Goal: Transaction & Acquisition: Purchase product/service

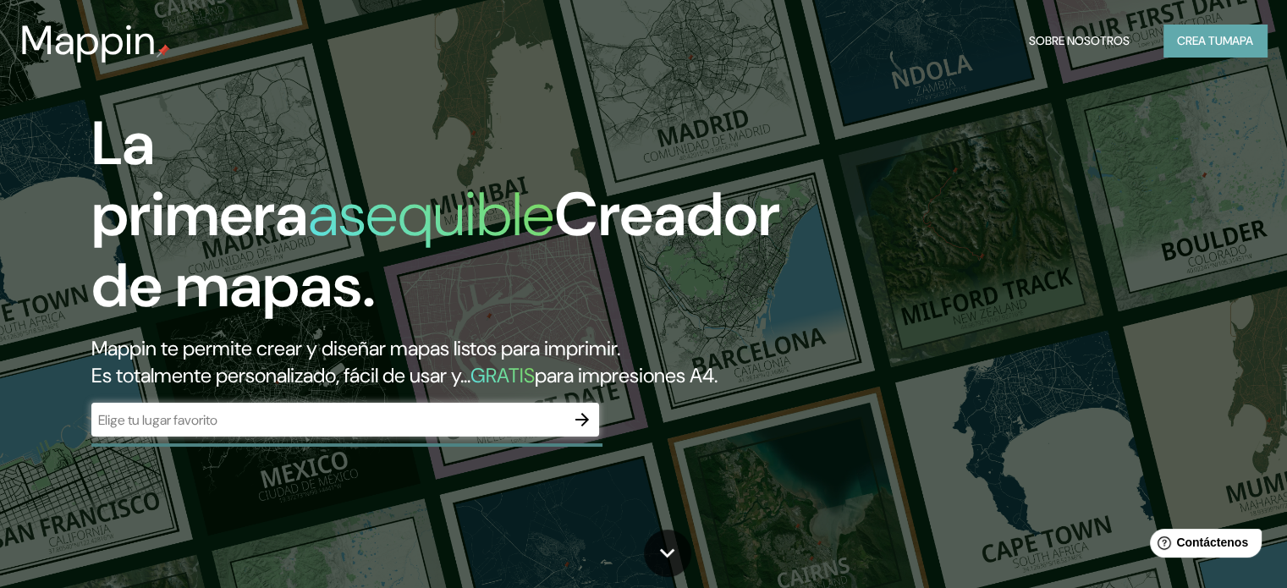
click at [1167, 40] on button "Crea tu mapa" at bounding box center [1215, 41] width 103 height 32
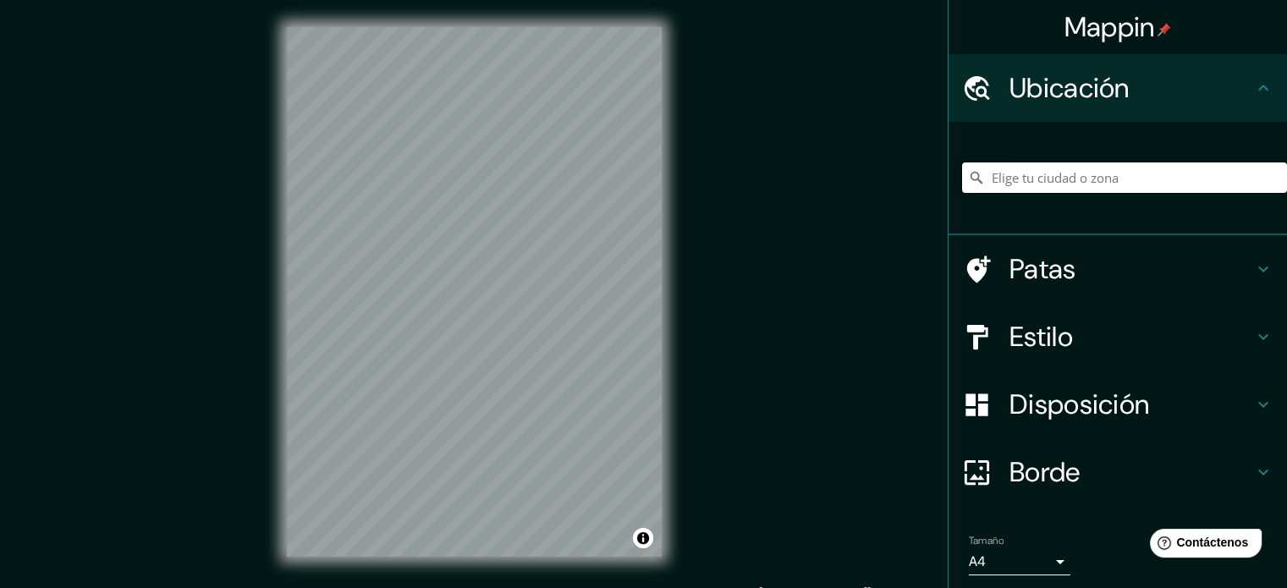
click at [1048, 176] on input "Elige tu ciudad o zona" at bounding box center [1124, 177] width 325 height 30
click at [1012, 170] on input "Elige tu ciudad o zona" at bounding box center [1124, 177] width 325 height 30
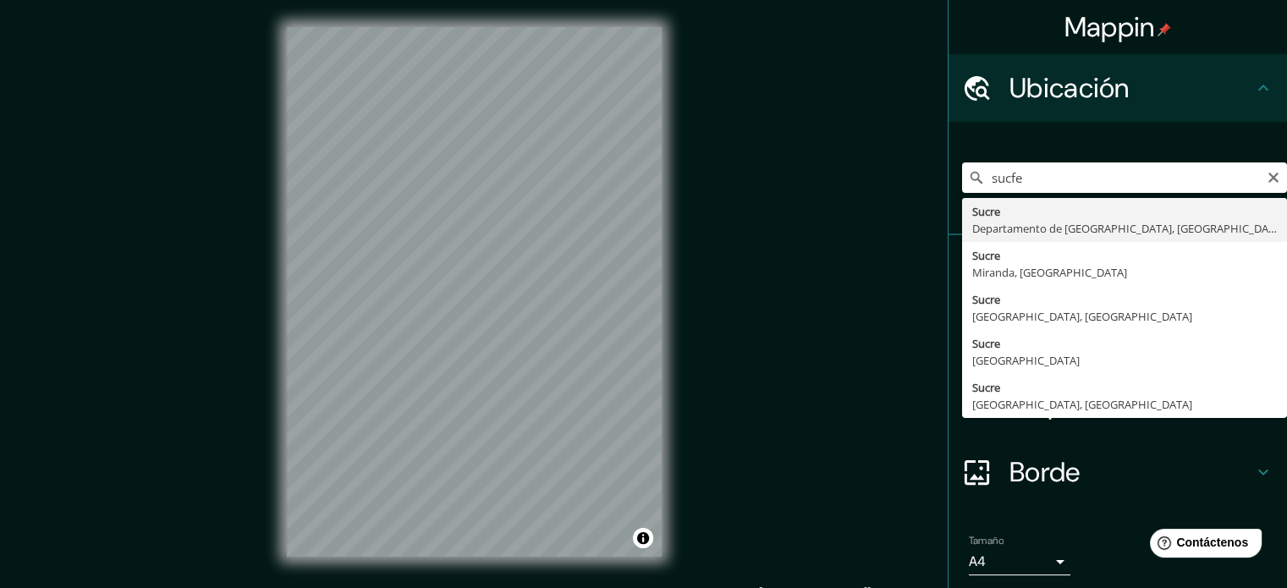
type input "[GEOGRAPHIC_DATA], Departamento de [GEOGRAPHIC_DATA], [GEOGRAPHIC_DATA]"
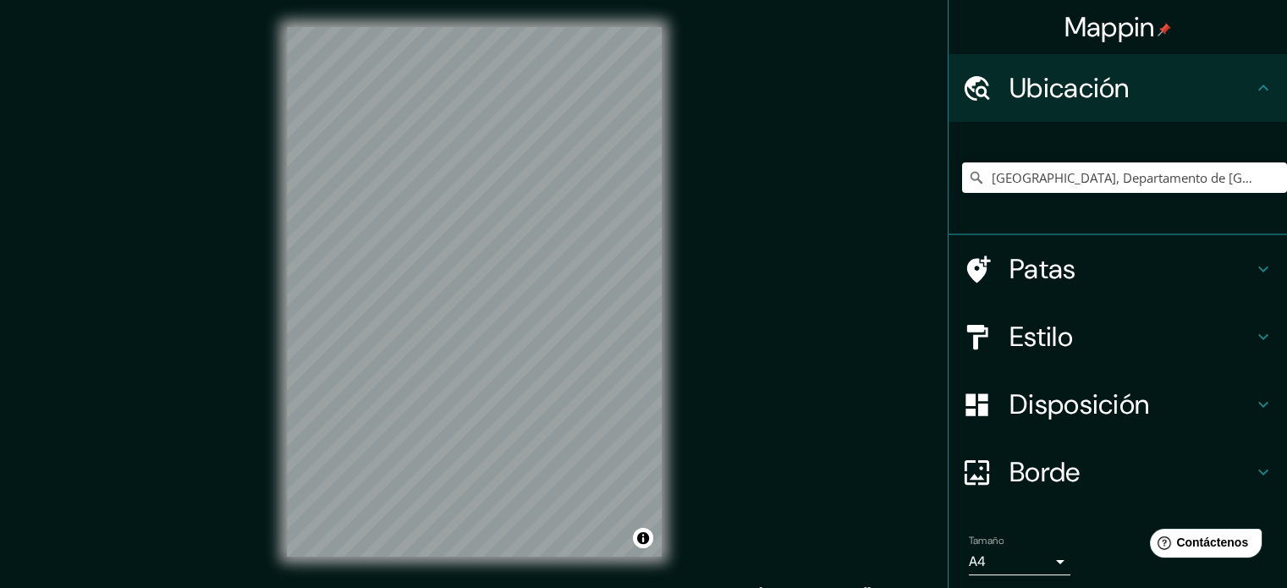
click at [1211, 344] on h4 "Estilo" at bounding box center [1132, 337] width 244 height 34
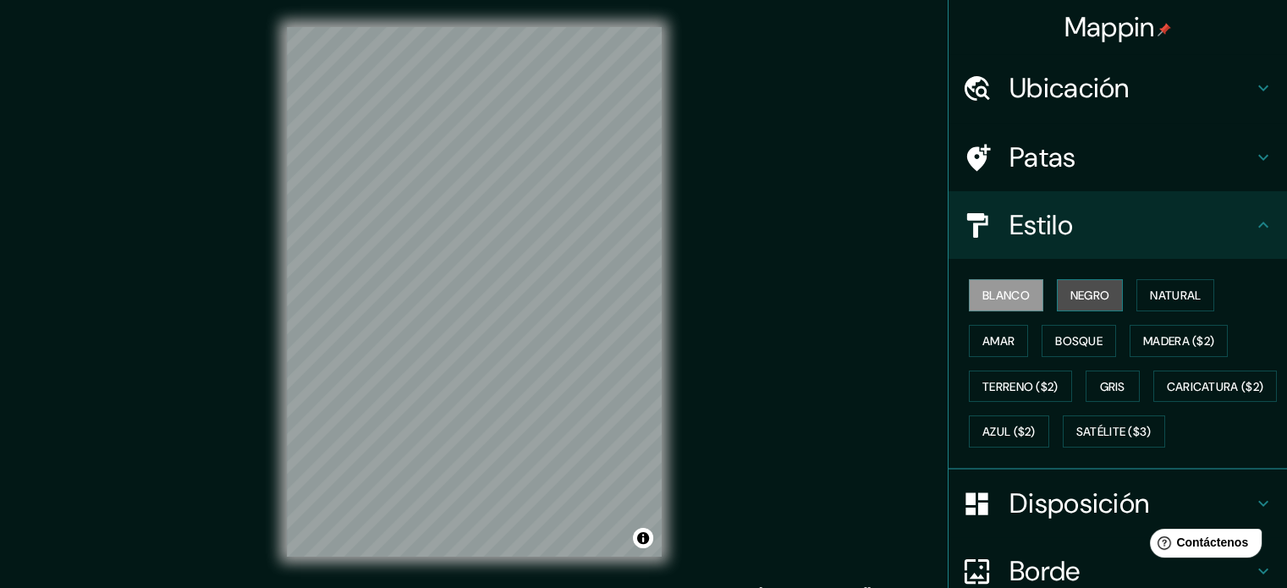
click at [1113, 293] on button "Negro" at bounding box center [1090, 295] width 67 height 32
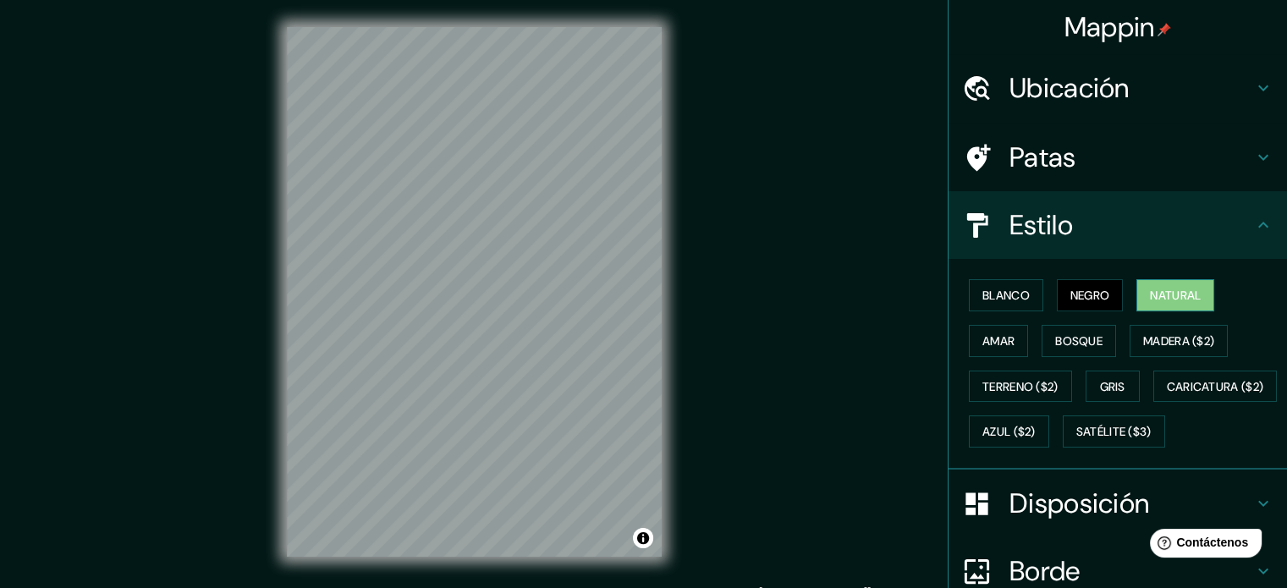
click at [1160, 300] on font "Natural" at bounding box center [1175, 295] width 51 height 15
click at [992, 301] on font "Blanco" at bounding box center [1006, 295] width 47 height 15
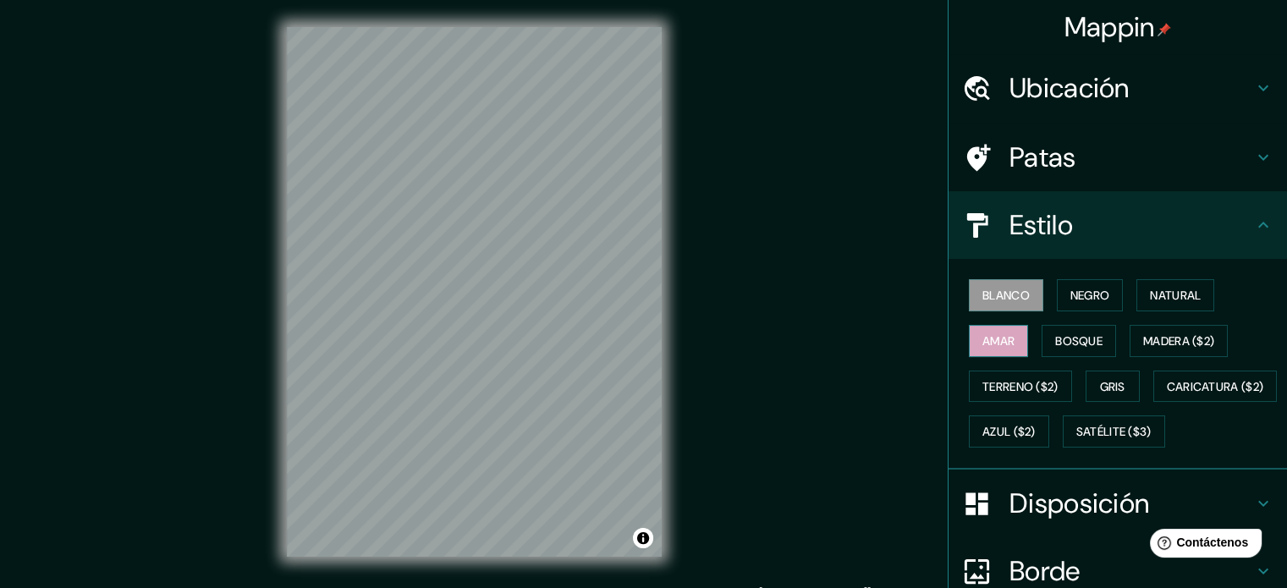
click at [1011, 347] on button "Amar" at bounding box center [998, 341] width 59 height 32
click at [1075, 341] on font "Bosque" at bounding box center [1078, 340] width 47 height 15
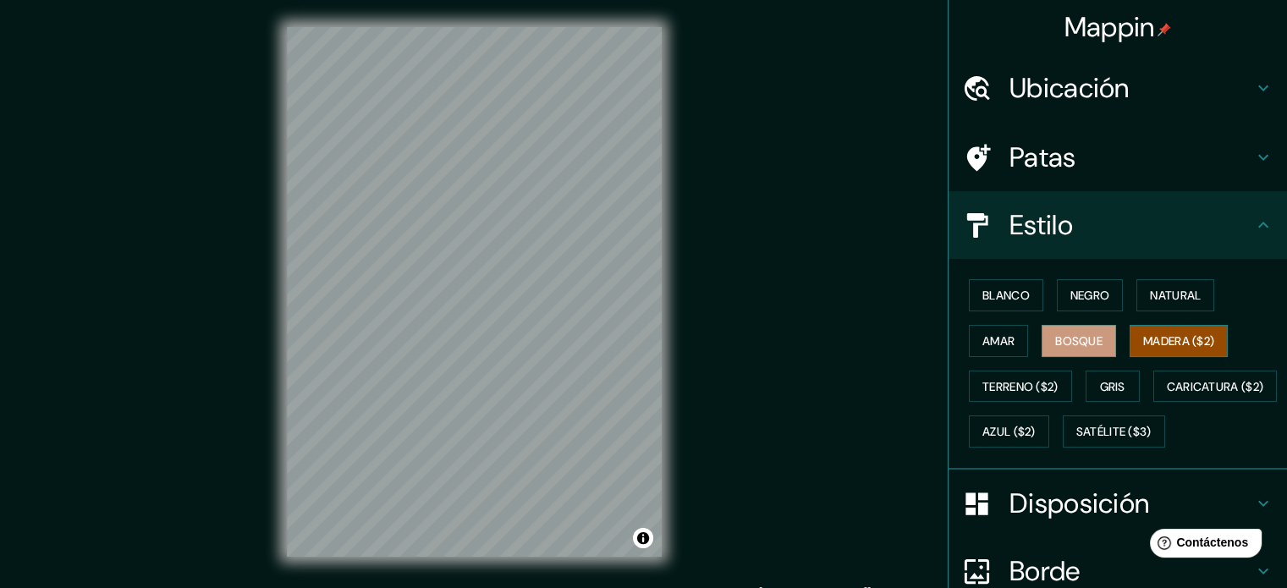
click at [1143, 338] on font "Madera ($2)" at bounding box center [1178, 340] width 71 height 15
click at [1041, 376] on font "Terreno ($2)" at bounding box center [1021, 387] width 76 height 22
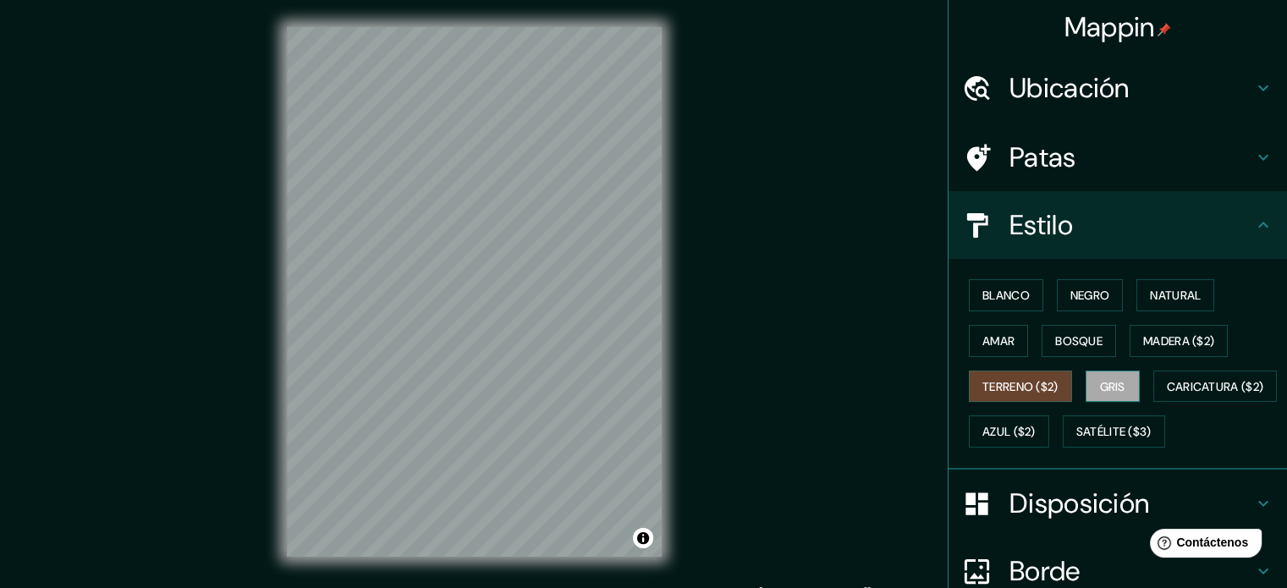
click at [1100, 379] on font "Gris" at bounding box center [1112, 386] width 25 height 15
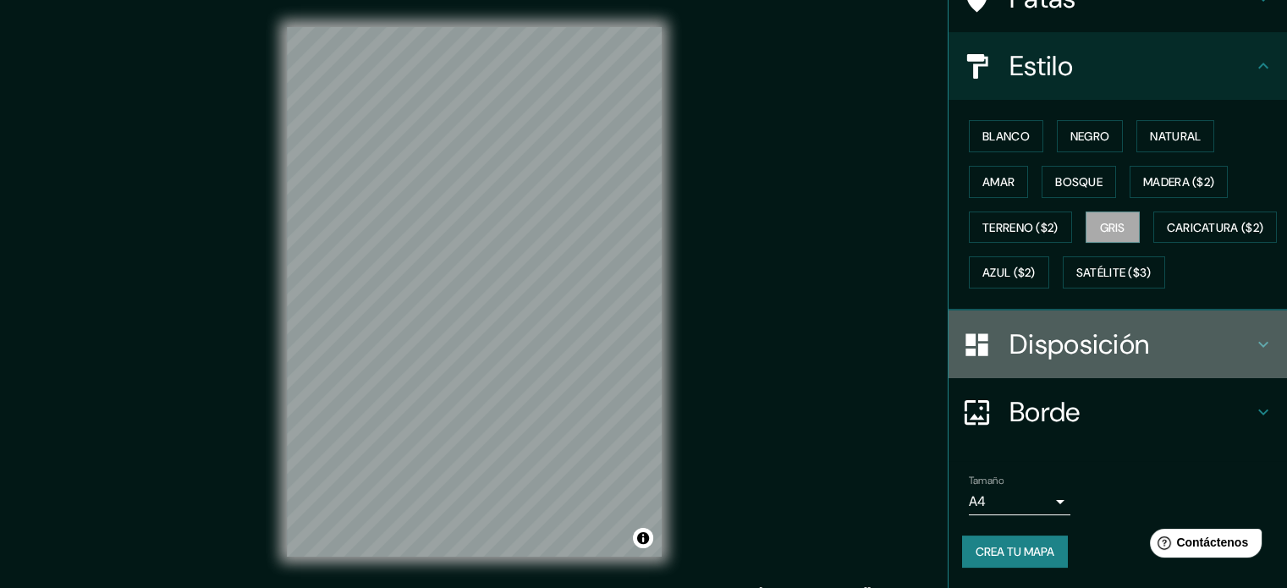
click at [1098, 362] on font "Disposición" at bounding box center [1080, 345] width 140 height 36
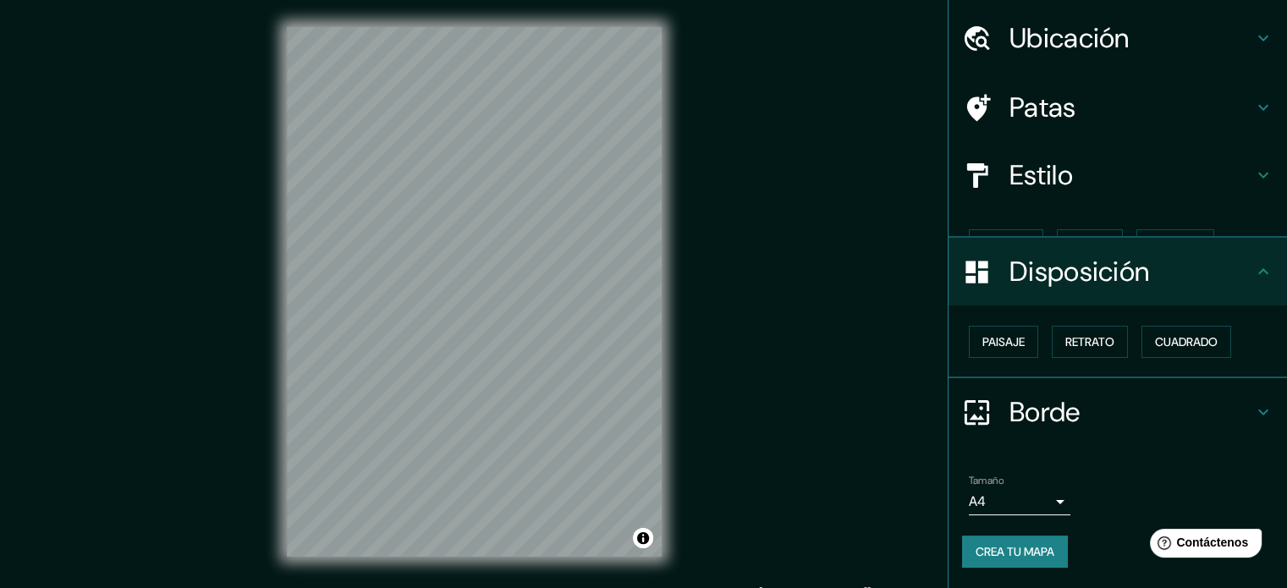
scroll to position [20, 0]
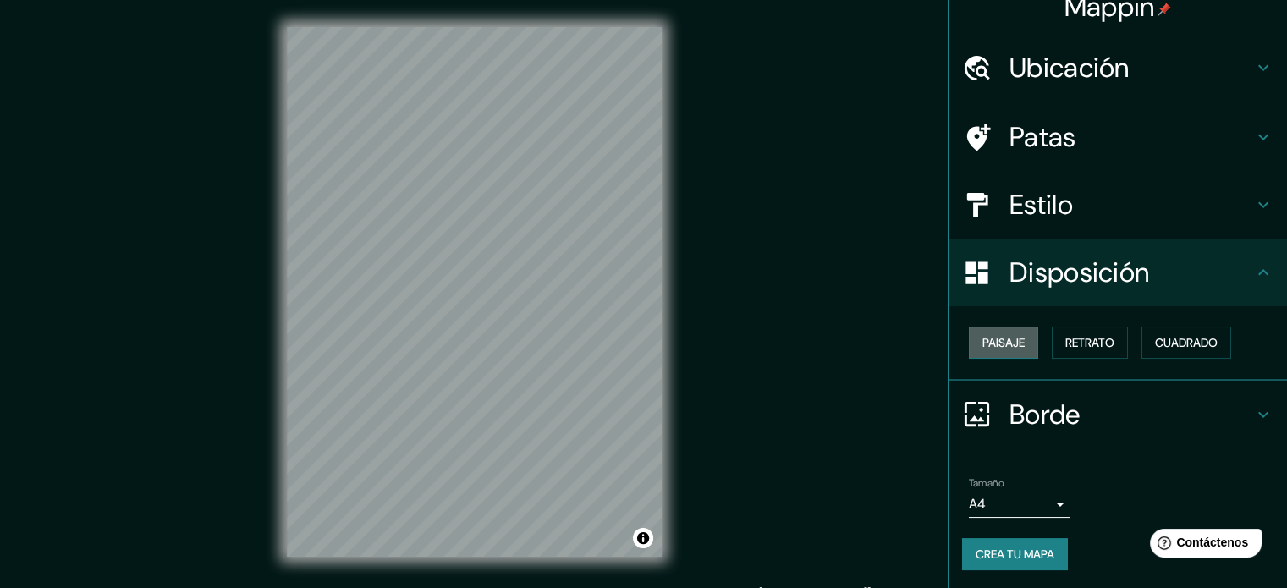
click at [995, 341] on font "Paisaje" at bounding box center [1004, 342] width 42 height 15
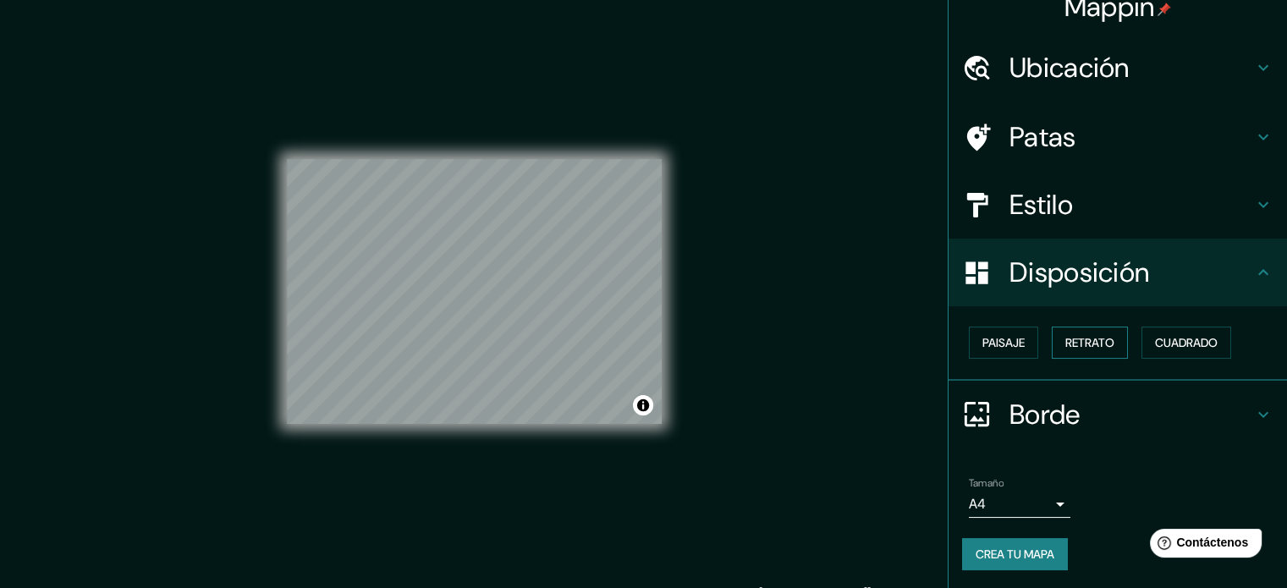
click at [1066, 338] on font "Retrato" at bounding box center [1090, 342] width 49 height 15
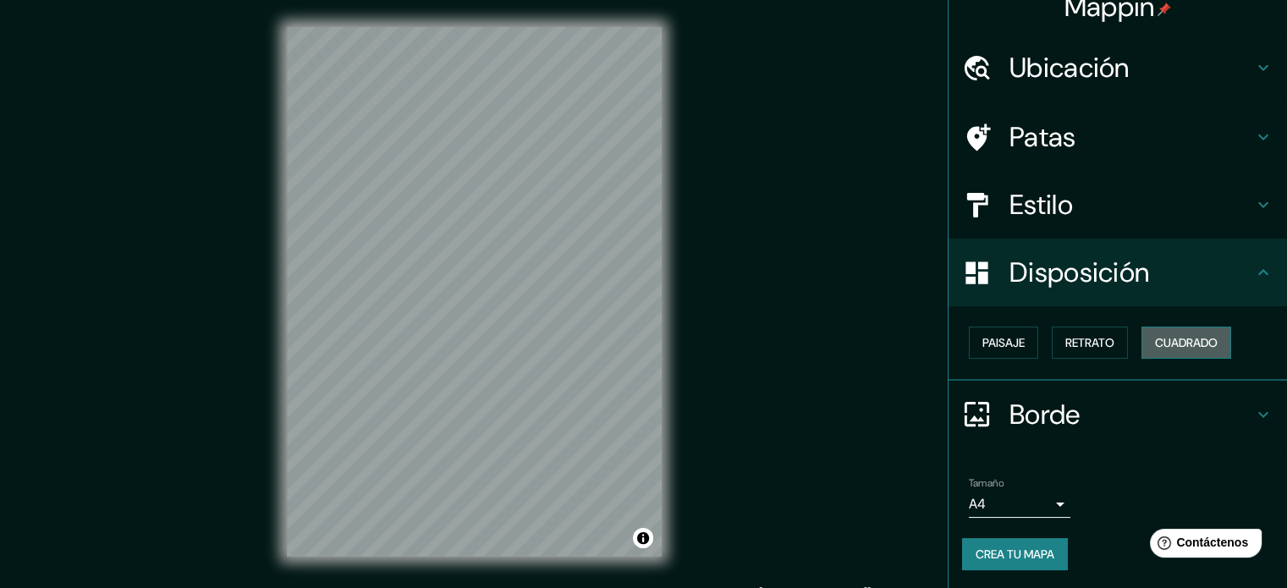
click at [1142, 338] on button "Cuadrado" at bounding box center [1187, 343] width 90 height 32
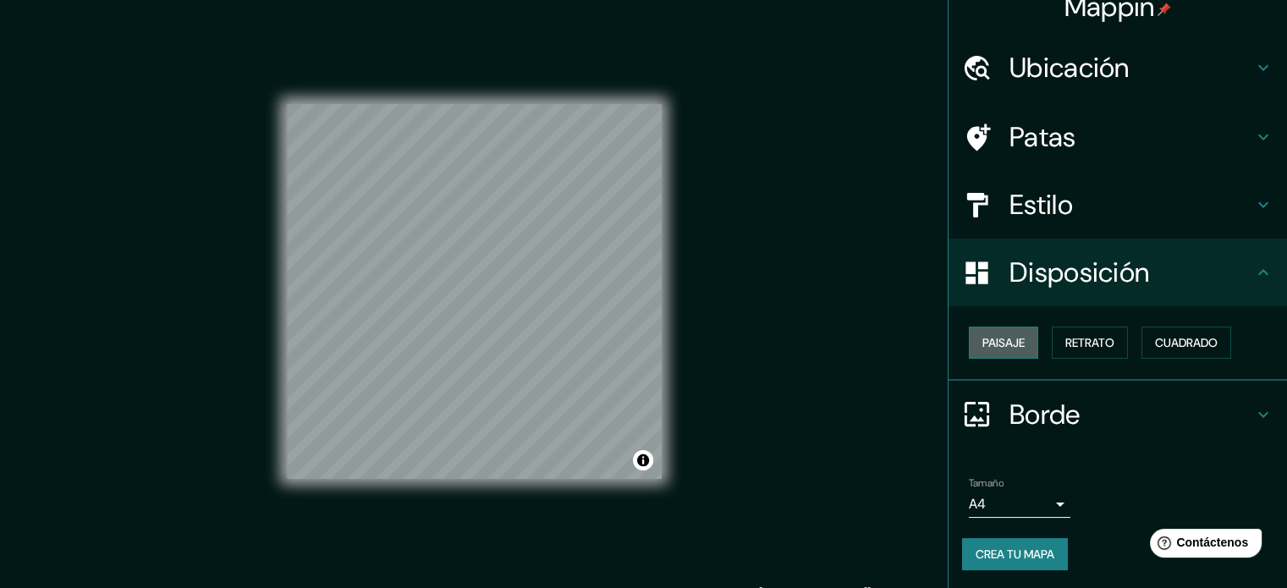
click at [998, 351] on font "Paisaje" at bounding box center [1004, 343] width 42 height 22
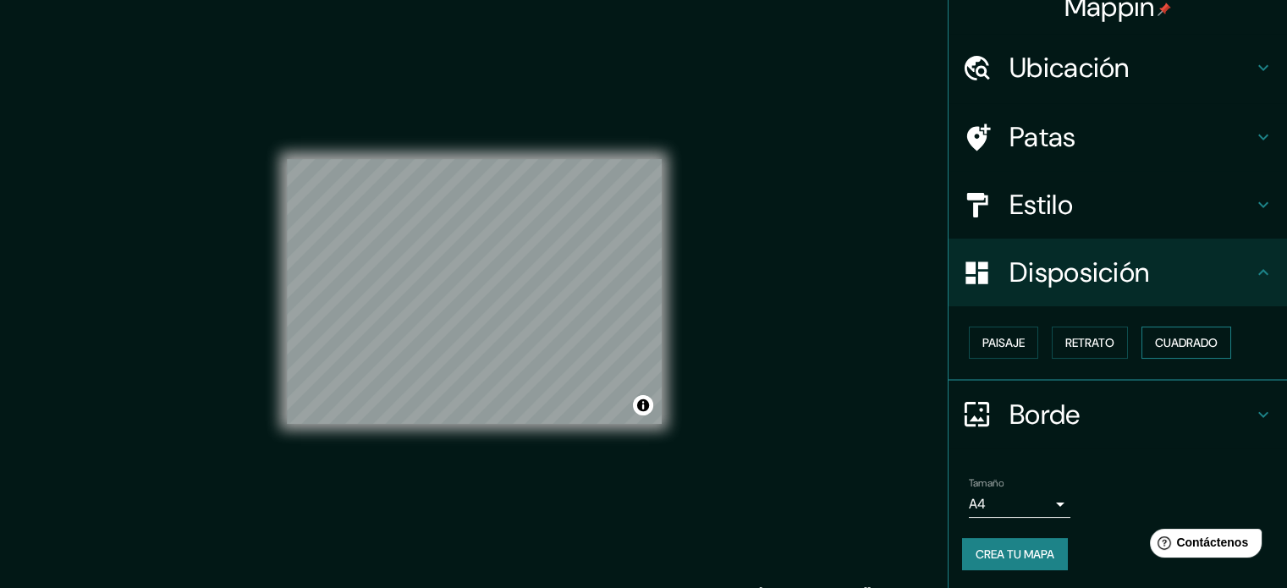
click at [1159, 340] on font "Cuadrado" at bounding box center [1186, 342] width 63 height 15
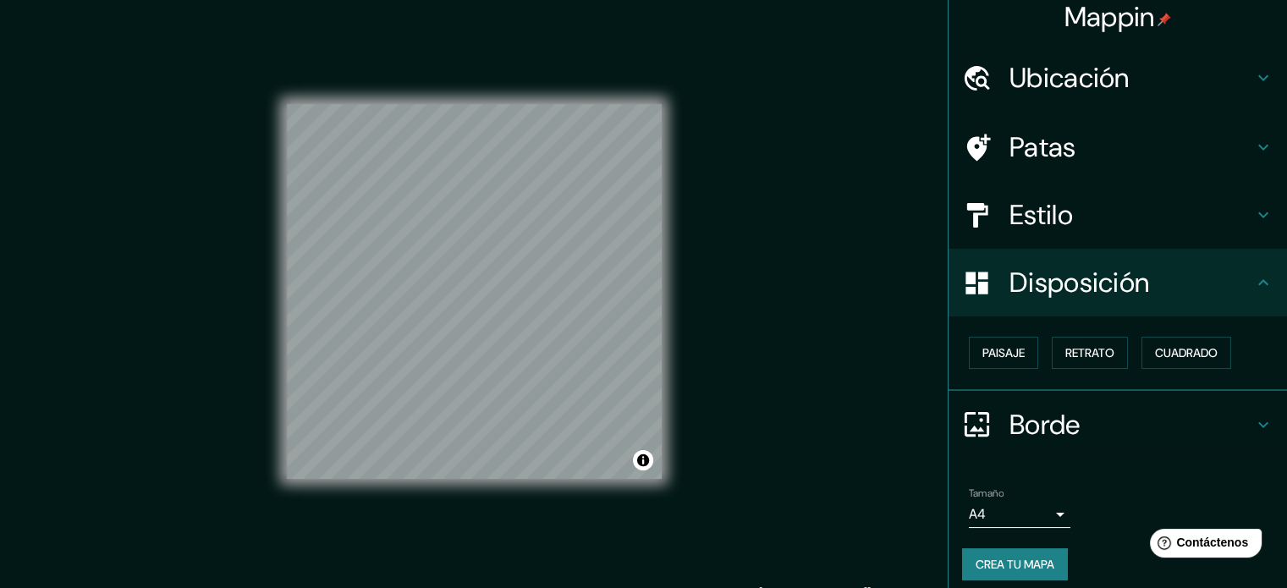
scroll to position [0, 0]
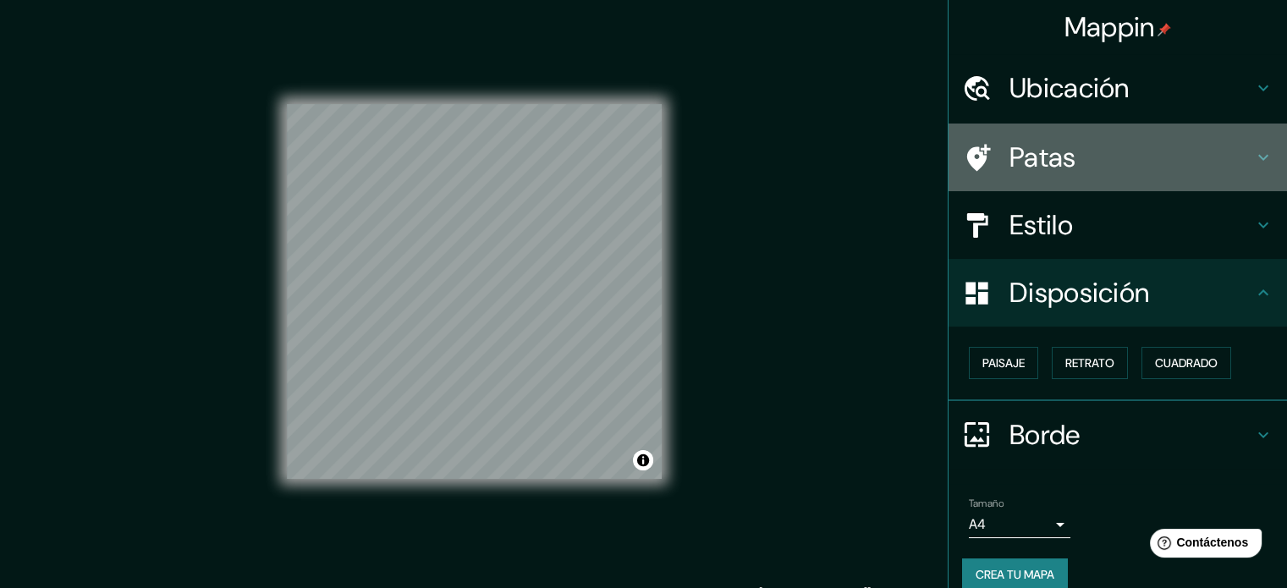
click at [1085, 168] on h4 "Patas" at bounding box center [1132, 157] width 244 height 34
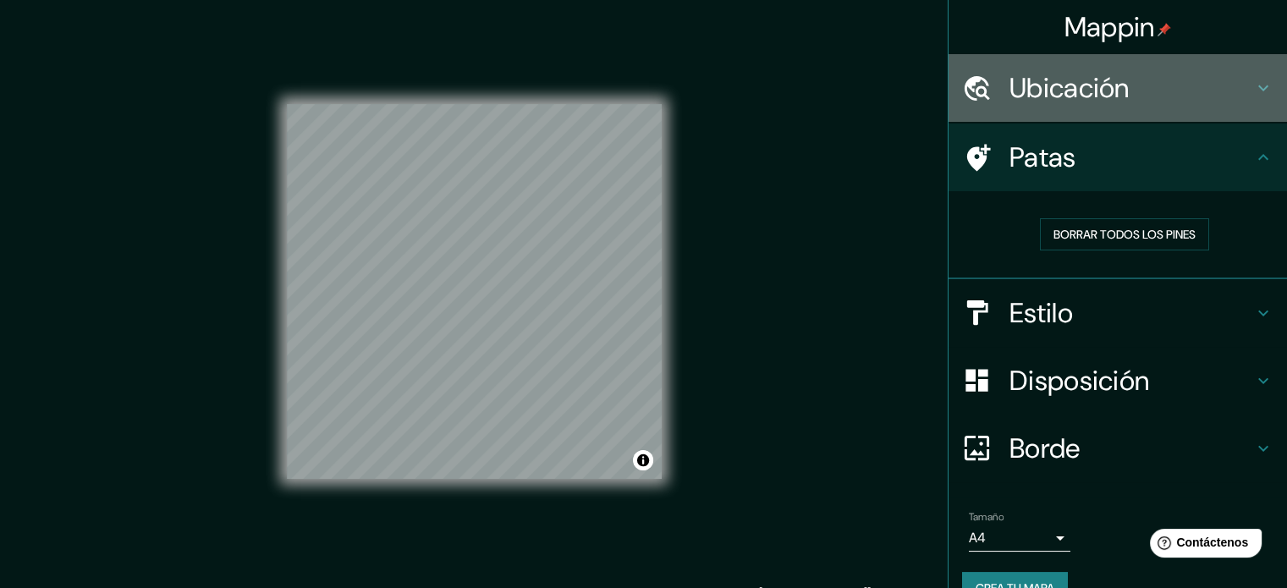
click at [1144, 91] on h4 "Ubicación" at bounding box center [1132, 88] width 244 height 34
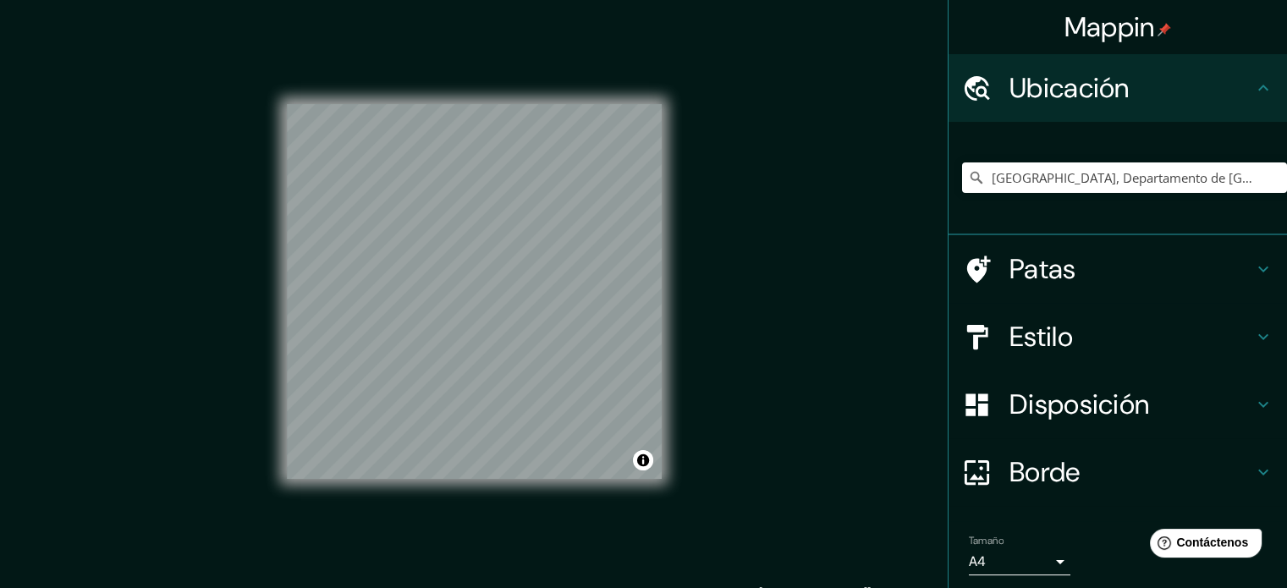
click at [1077, 260] on h4 "Patas" at bounding box center [1132, 269] width 244 height 34
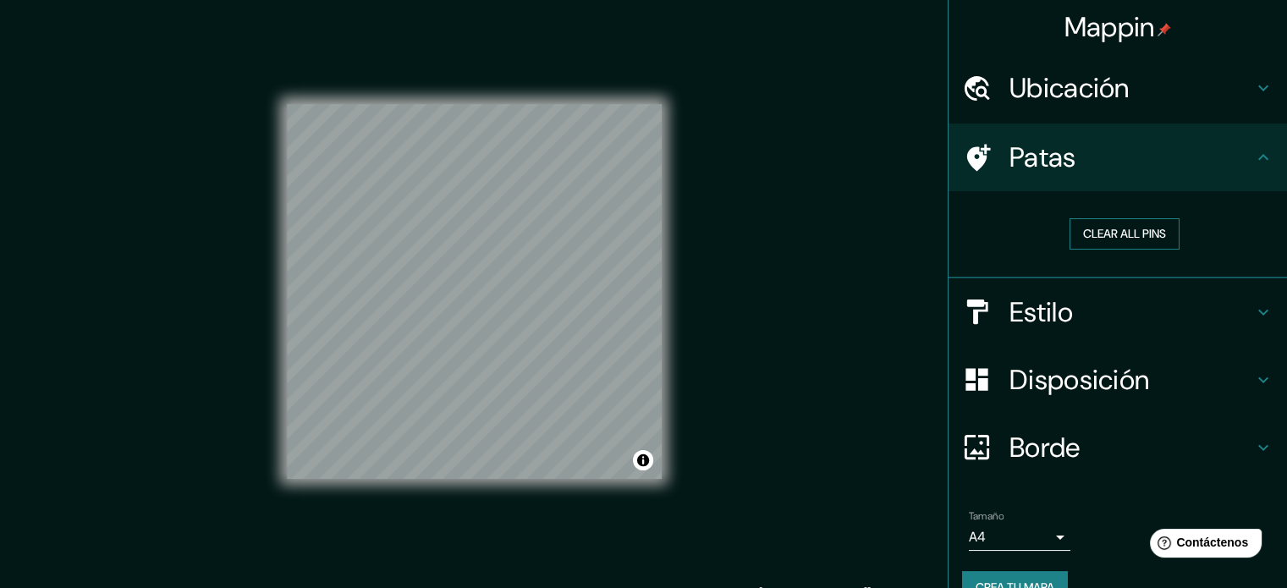
click at [1109, 240] on button "Clear all pins" at bounding box center [1125, 233] width 110 height 31
click at [1026, 339] on div "Estilo" at bounding box center [1118, 312] width 339 height 68
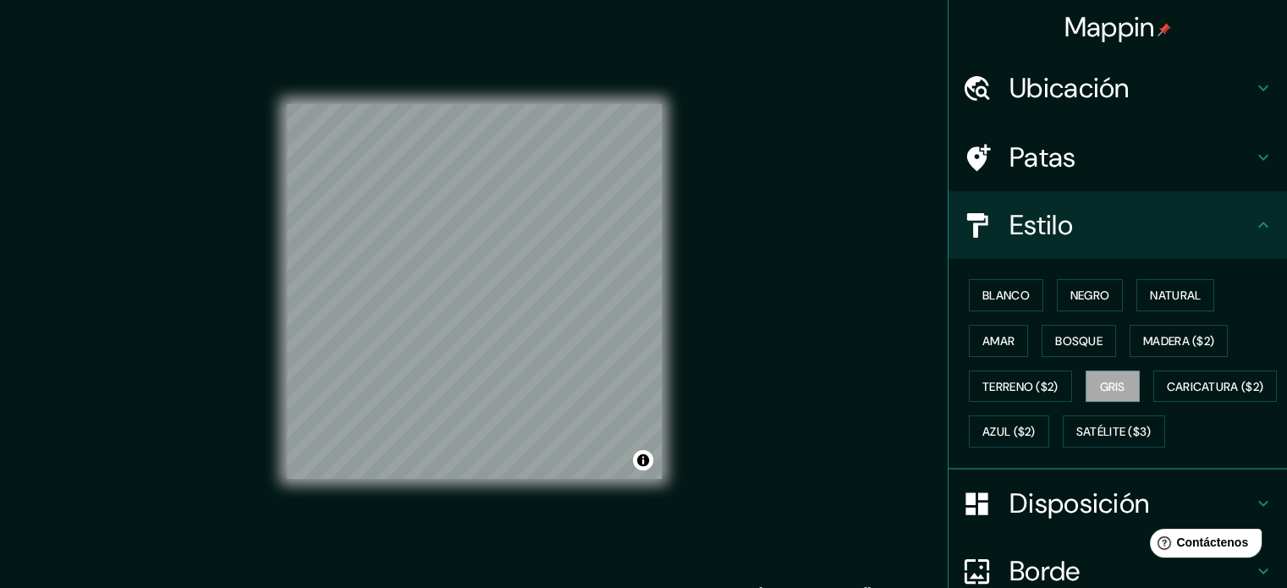
click at [1115, 340] on div "Blanco Negro Natural Amar Bosque Madera ($2) Terreno ($2) Gris Caricatura ($2) …" at bounding box center [1124, 364] width 325 height 182
click at [1130, 338] on button "Madera ($2)" at bounding box center [1179, 341] width 98 height 32
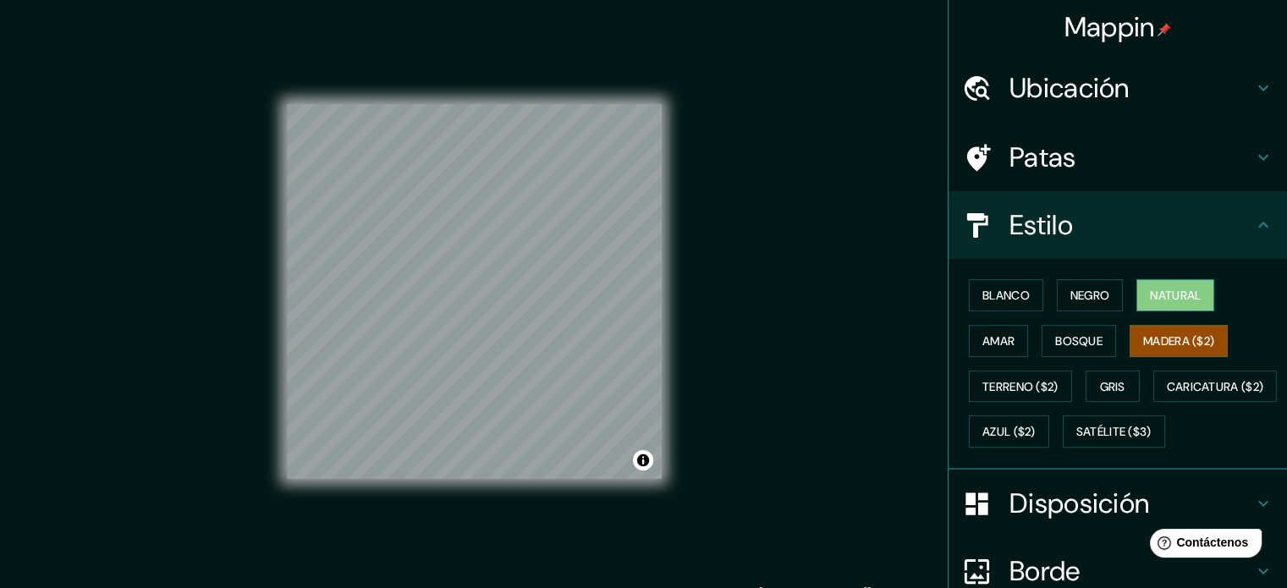
click at [1150, 295] on font "Natural" at bounding box center [1175, 295] width 51 height 15
